Goal: Information Seeking & Learning: Learn about a topic

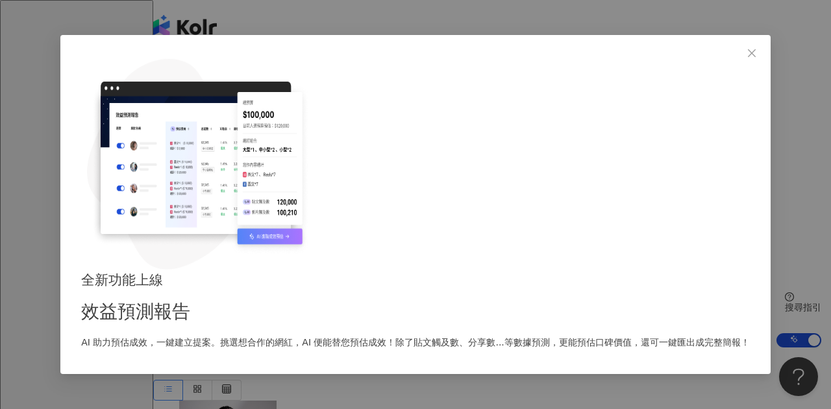
click at [712, 119] on div "全新功能上線 效益預測報告 AI 助力預估成效，一鍵建立提案。挑選想合作的網紅，AI 便能替您預估成效！除了貼文觸及數、分享數...等數據預測，更能預估口碑價…" at bounding box center [415, 204] width 831 height 409
click at [738, 58] on span "Close" at bounding box center [751, 53] width 26 height 10
